Goal: Check status: Check status

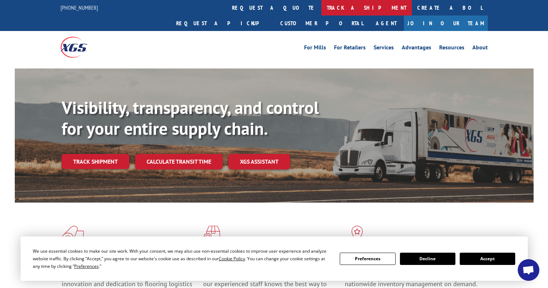
click at [321, 7] on link "track a shipment" at bounding box center [366, 7] width 90 height 15
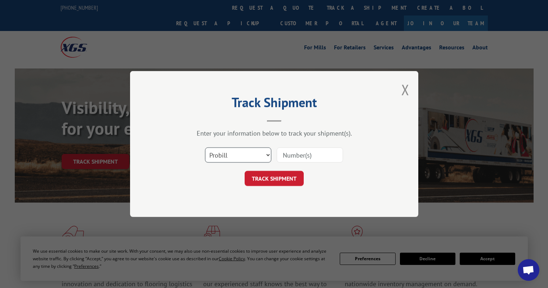
click at [250, 151] on select "Select category... Probill BOL PO" at bounding box center [238, 154] width 66 height 15
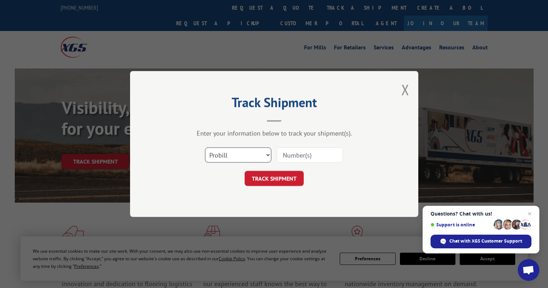
select select "po"
click at [205, 147] on select "Select category... Probill BOL PO" at bounding box center [238, 154] width 66 height 15
drag, startPoint x: 283, startPoint y: 156, endPoint x: 275, endPoint y: 154, distance: 8.1
click at [283, 156] on input at bounding box center [309, 154] width 66 height 15
type input "CC038068"
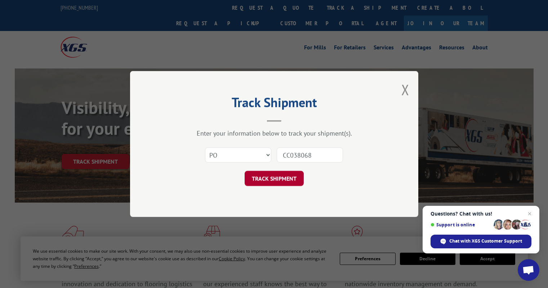
click at [279, 177] on button "TRACK SHIPMENT" at bounding box center [273, 178] width 59 height 15
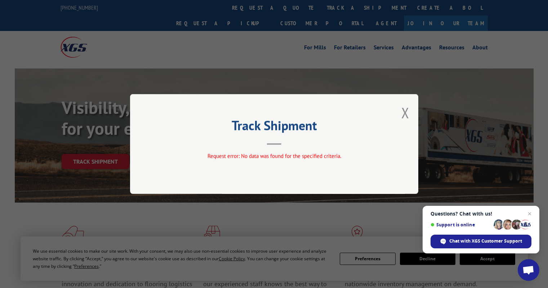
click at [400, 110] on div "Track Shipment Request error: No data was found for the specified criteria." at bounding box center [274, 144] width 288 height 100
click at [404, 112] on button "Close modal" at bounding box center [405, 112] width 8 height 19
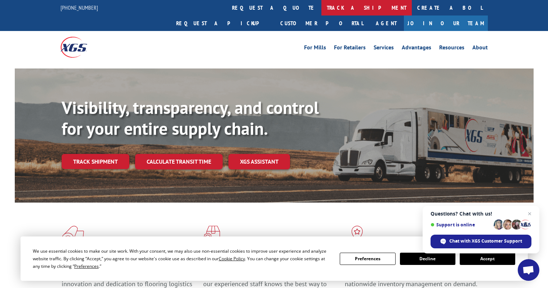
click at [321, 8] on link "track a shipment" at bounding box center [366, 7] width 90 height 15
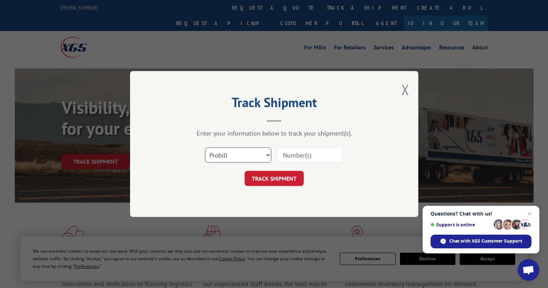
click at [253, 153] on select "Select category... Probill BOL PO" at bounding box center [238, 154] width 66 height 15
select select "po"
click at [205, 147] on select "Select category... Probill BOL PO" at bounding box center [238, 154] width 66 height 15
click at [285, 151] on input at bounding box center [309, 154] width 66 height 15
type input "CC038061"
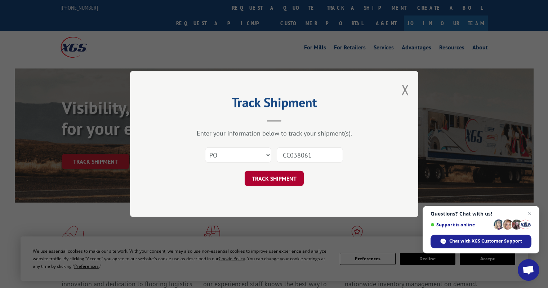
click at [273, 180] on button "TRACK SHIPMENT" at bounding box center [273, 178] width 59 height 15
